Goal: Information Seeking & Learning: Learn about a topic

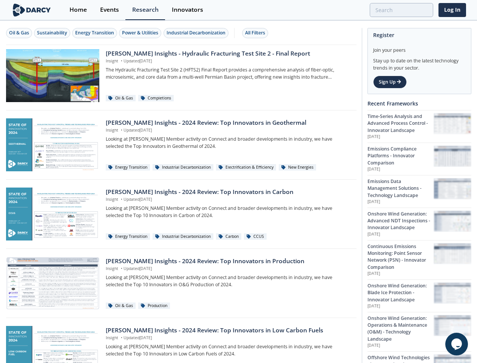
click at [19, 33] on div "Oil & Gas" at bounding box center [19, 32] width 20 height 7
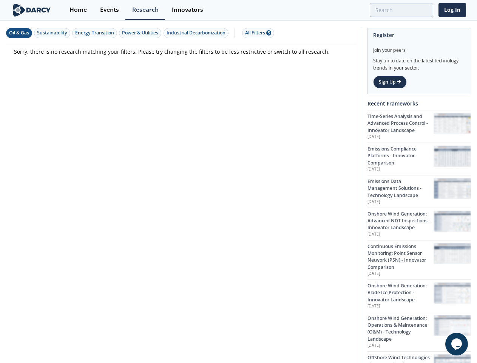
click at [53, 33] on div "Sustainability" at bounding box center [52, 32] width 30 height 7
click at [95, 33] on div "Energy Transition" at bounding box center [94, 32] width 39 height 7
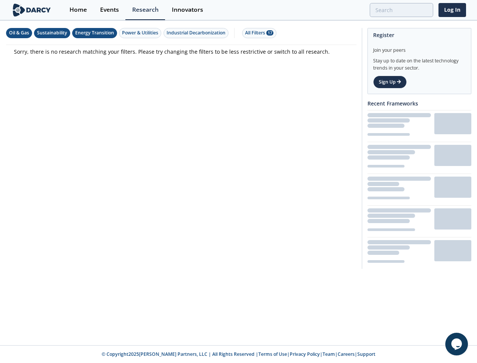
click at [141, 33] on div "Power & Utilities" at bounding box center [140, 32] width 36 height 7
